Goal: Information Seeking & Learning: Learn about a topic

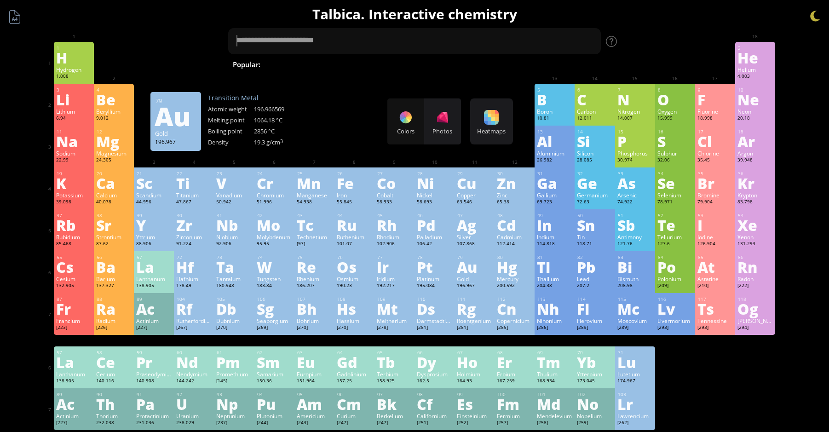
click at [476, 273] on div "Au" at bounding box center [474, 266] width 35 height 15
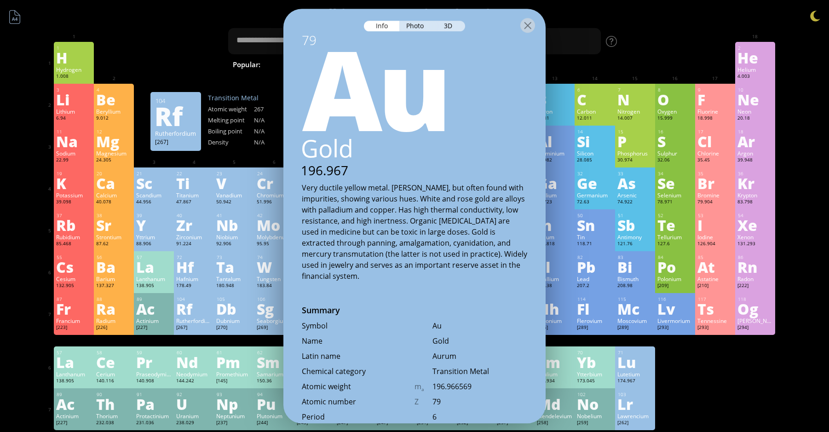
click at [198, 331] on div "[267]" at bounding box center [193, 327] width 35 height 7
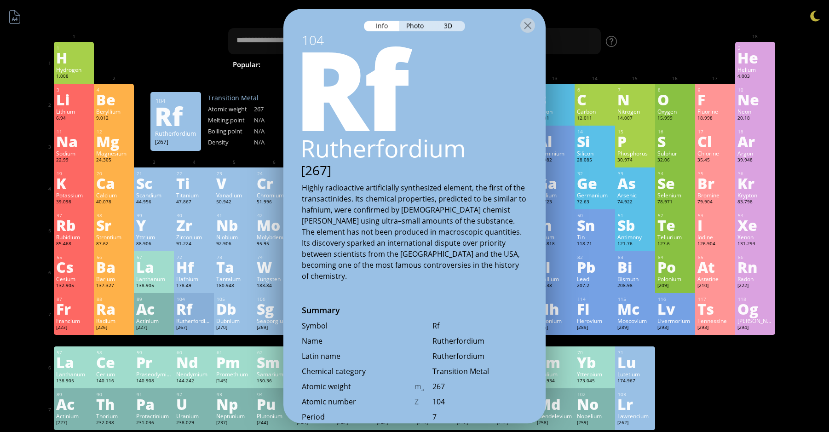
click at [203, 336] on div at bounding box center [194, 341] width 40 height 12
click at [212, 343] on div at bounding box center [193, 341] width 35 height 7
click at [214, 343] on div at bounding box center [194, 341] width 40 height 12
click at [719, 348] on div "1 H Hydrogen 1.008 −1, +1 −1, +1 -259.14 °C -252.87 °C 0.0899 g/l 1s 1 2 He Hel…" at bounding box center [414, 236] width 721 height 388
click at [532, 24] on div at bounding box center [527, 25] width 15 height 15
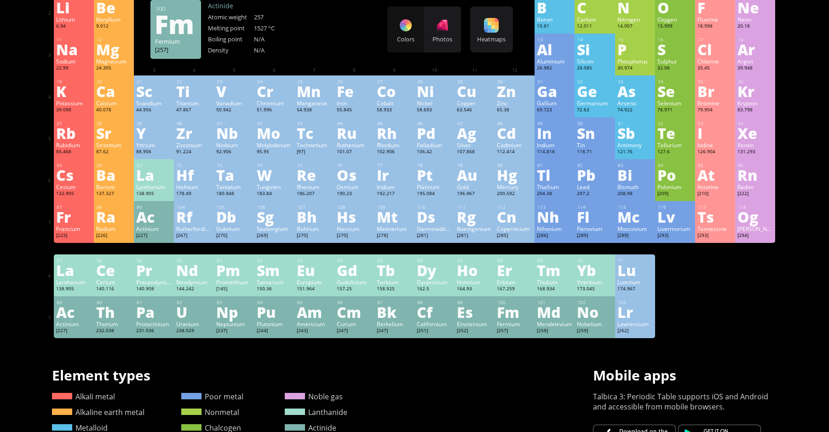
scroll to position [138, 0]
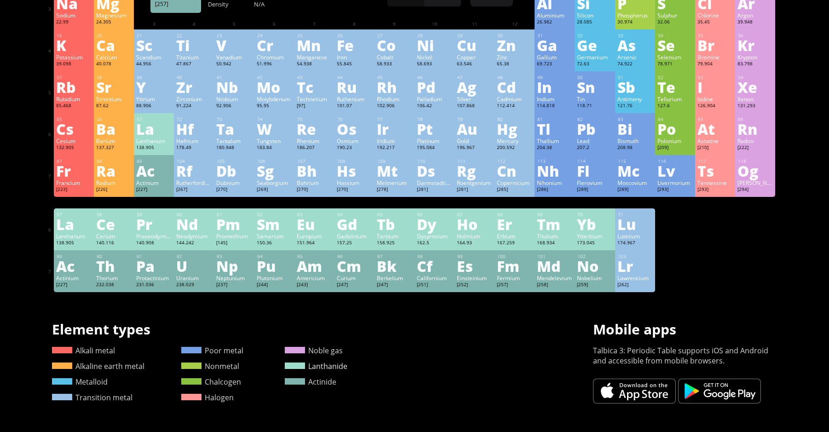
click at [304, 369] on link "Lanthanide" at bounding box center [316, 366] width 63 height 10
click at [589, 231] on div "Yb" at bounding box center [594, 224] width 35 height 15
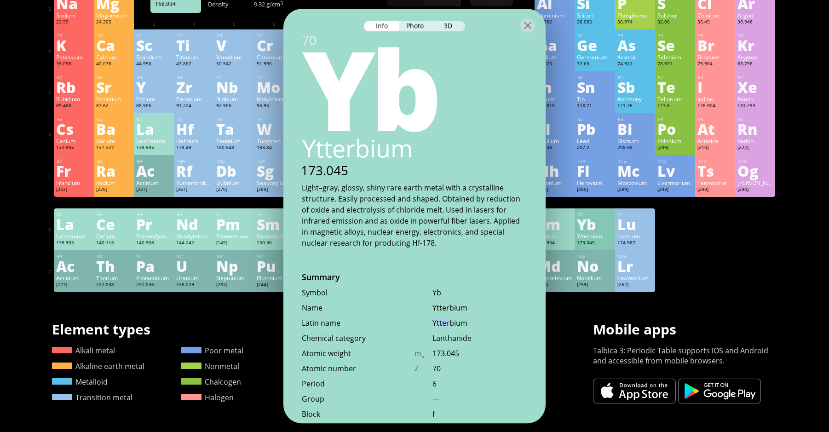
drag, startPoint x: 449, startPoint y: 325, endPoint x: 436, endPoint y: 318, distance: 14.2
click at [436, 318] on div "Ytterbium" at bounding box center [479, 323] width 95 height 10
click at [461, 319] on div "Ytterbium" at bounding box center [479, 323] width 95 height 10
click at [451, 322] on div "Ytterbium" at bounding box center [479, 323] width 95 height 10
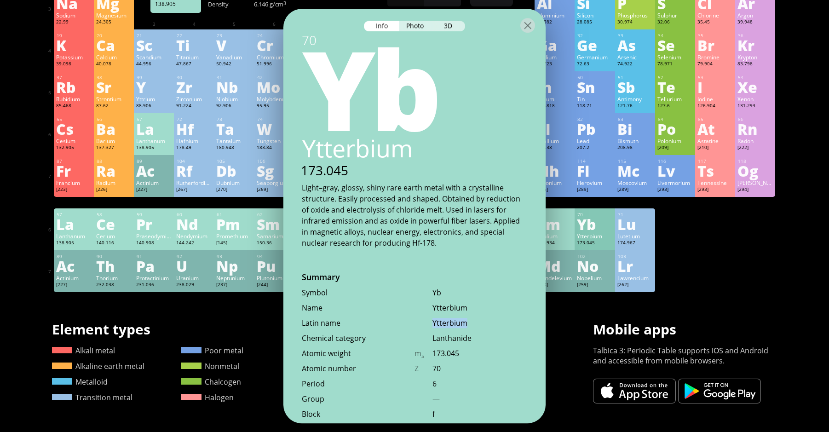
copy div "Ytterbium"
click at [198, 172] on div "Rf" at bounding box center [193, 170] width 35 height 15
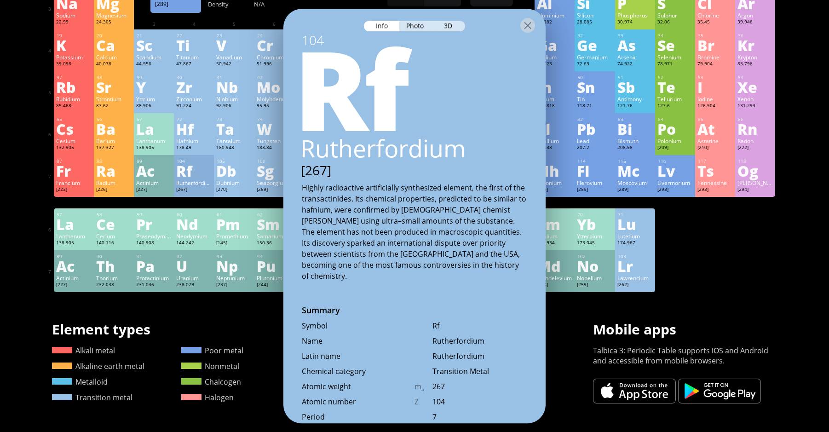
click at [680, 219] on div "1 H Hydrogen 1.008 −1, +1 −1, +1 -259.14 °C -252.87 °C 0.0899 g/l 1s 1 2 He Hel…" at bounding box center [414, 98] width 721 height 388
click at [530, 28] on div at bounding box center [527, 25] width 15 height 15
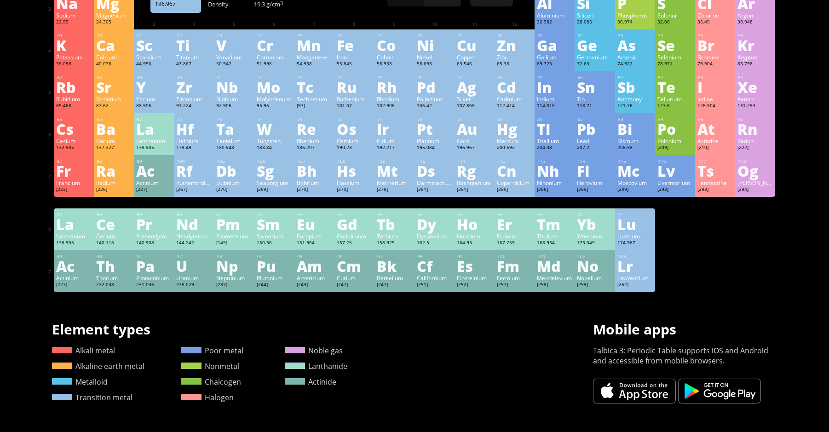
click at [474, 136] on div "Au" at bounding box center [474, 128] width 35 height 15
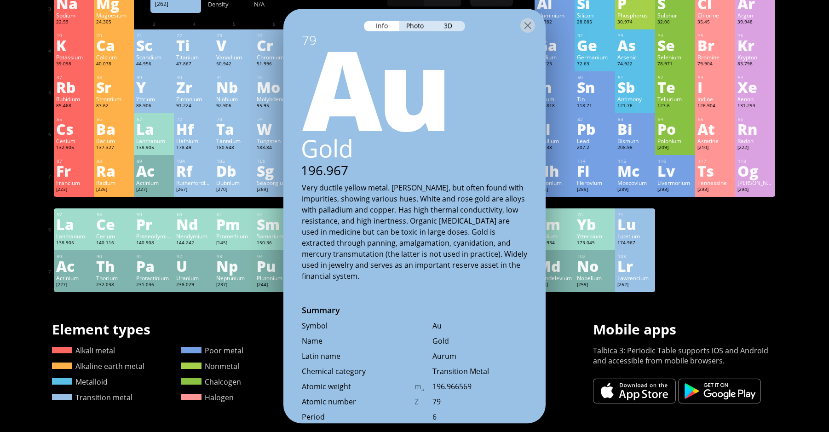
drag, startPoint x: 776, startPoint y: 339, endPoint x: 728, endPoint y: 315, distance: 53.5
click at [775, 337] on div "Mobile apps Mobile apps Talbica 3: Periodic Table supports iOS and Android and …" at bounding box center [685, 362] width 184 height 84
click at [524, 25] on div at bounding box center [527, 25] width 15 height 15
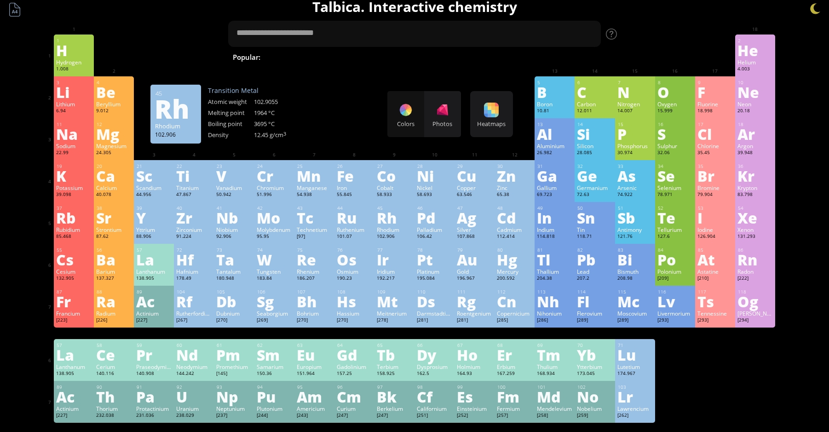
scroll to position [184, 0]
